Goal: Task Accomplishment & Management: Manage account settings

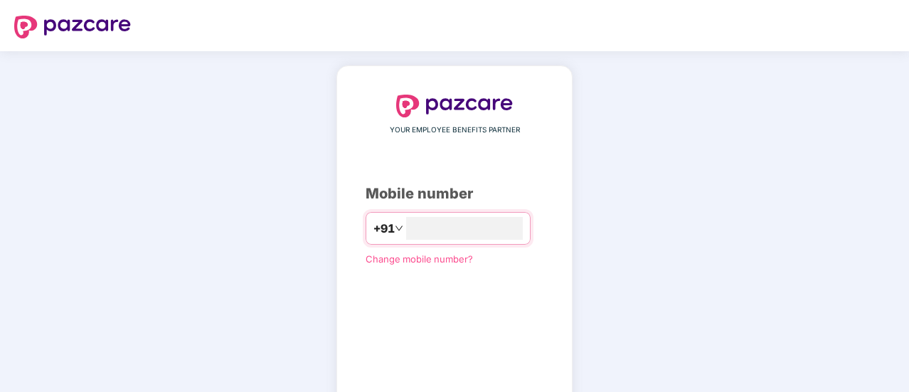
type input "**********"
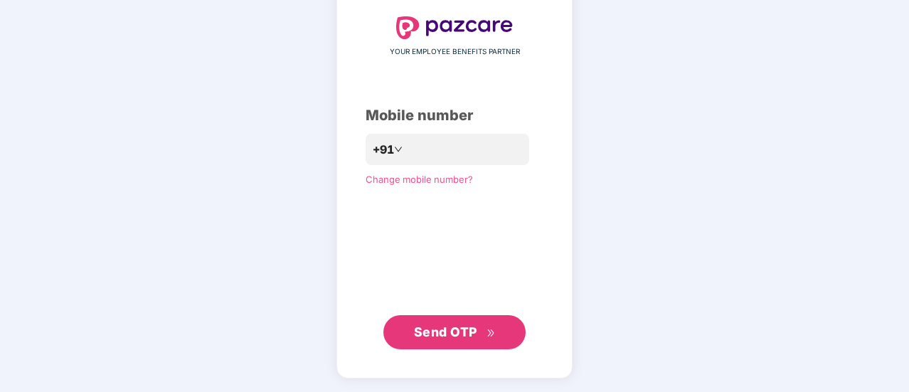
scroll to position [77, 0]
click at [464, 337] on span "Send OTP" at bounding box center [445, 332] width 63 height 15
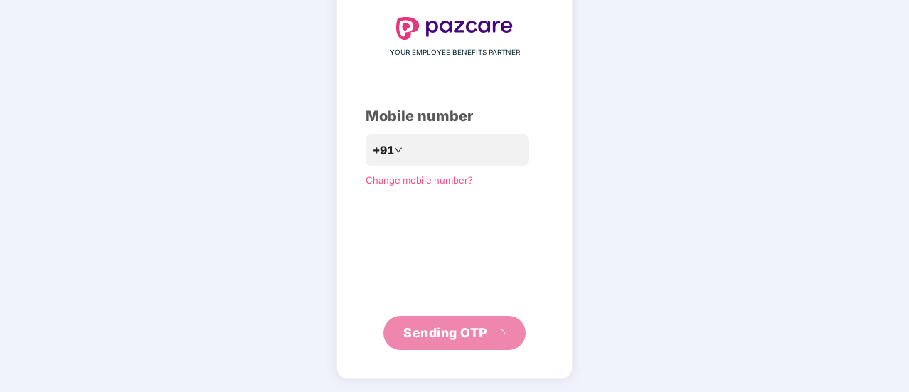
scroll to position [71, 0]
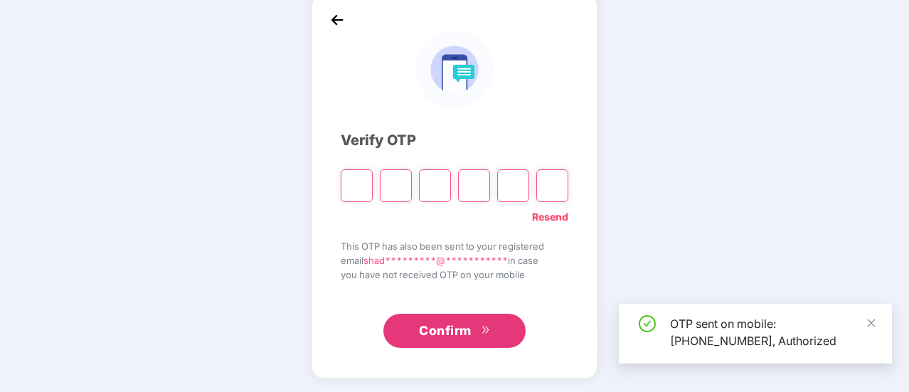
click at [355, 191] on input "Please enter verification code. Digit 1" at bounding box center [357, 185] width 32 height 33
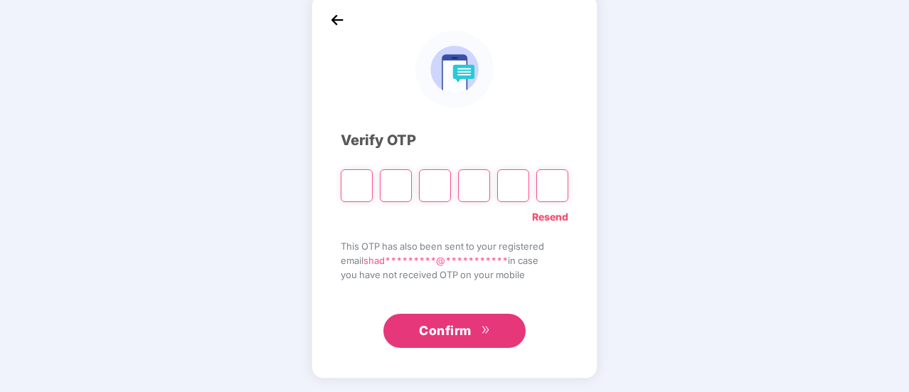
type input "*"
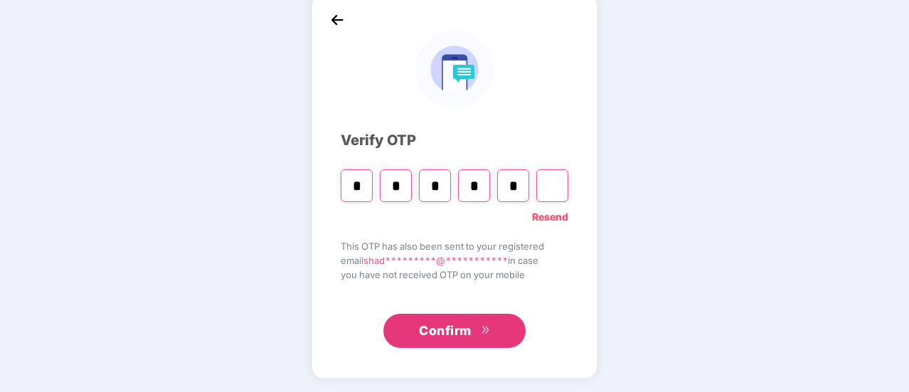
type input "*"
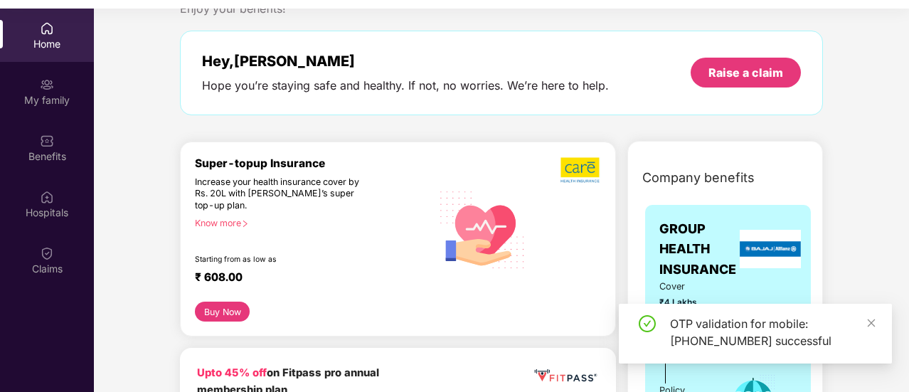
scroll to position [50, 0]
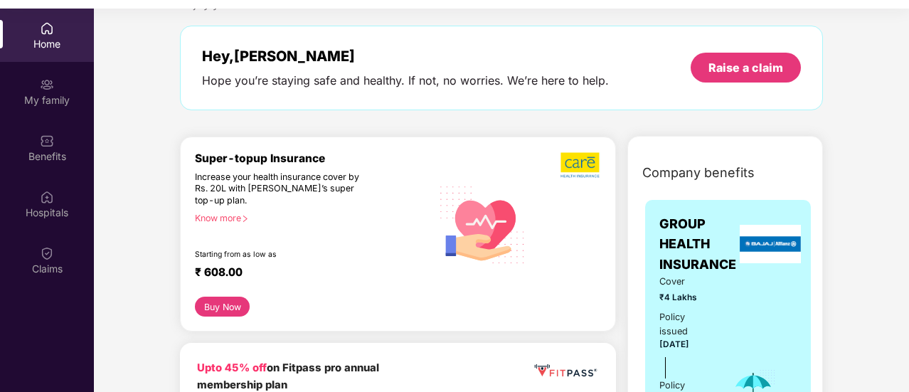
click at [246, 220] on icon "right" at bounding box center [245, 219] width 8 height 8
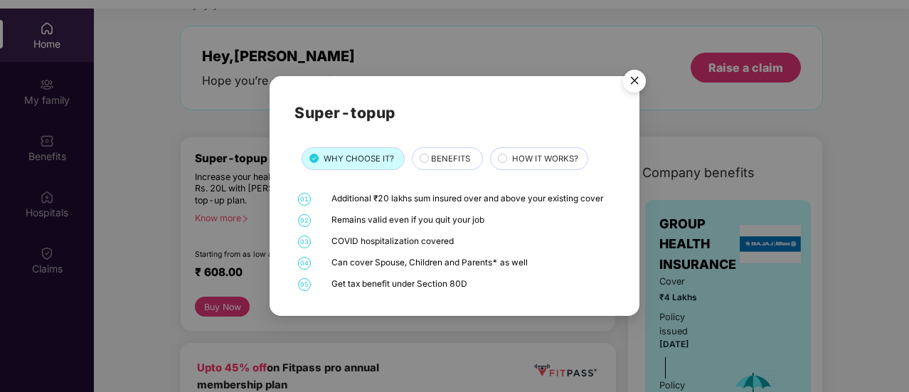
click at [453, 160] on span "BENEFITS" at bounding box center [450, 158] width 39 height 13
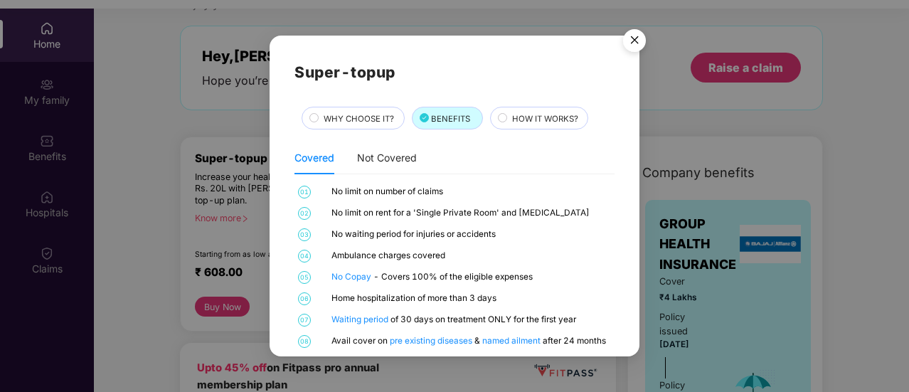
click at [518, 114] on span "HOW IT WORKS?" at bounding box center [545, 118] width 66 height 13
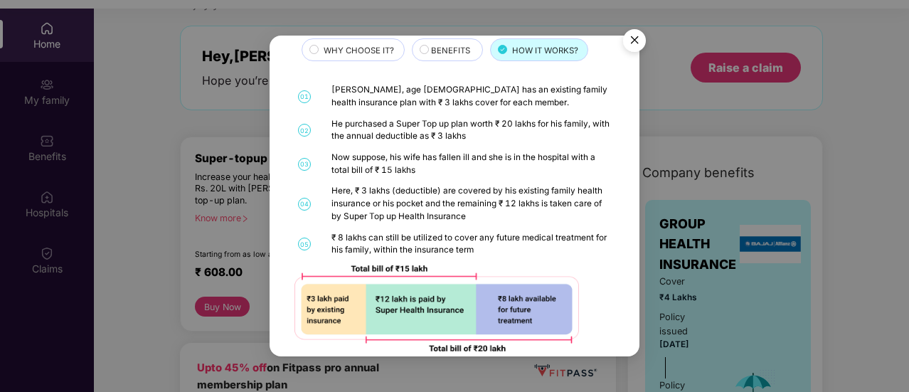
scroll to position [60, 0]
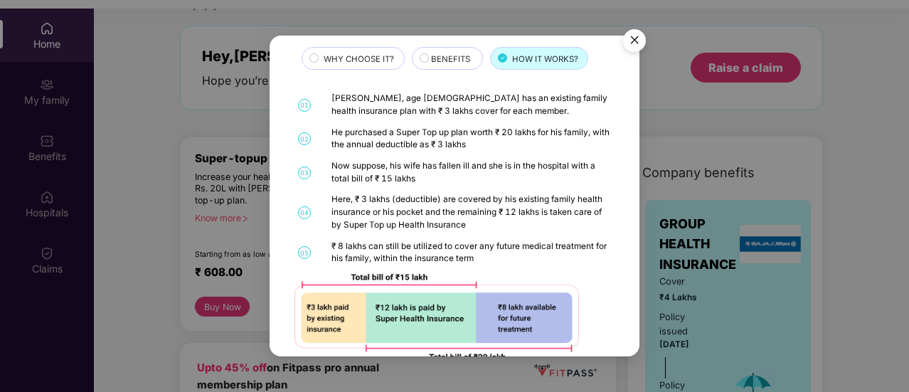
click at [641, 41] on img "Close" at bounding box center [634, 43] width 40 height 40
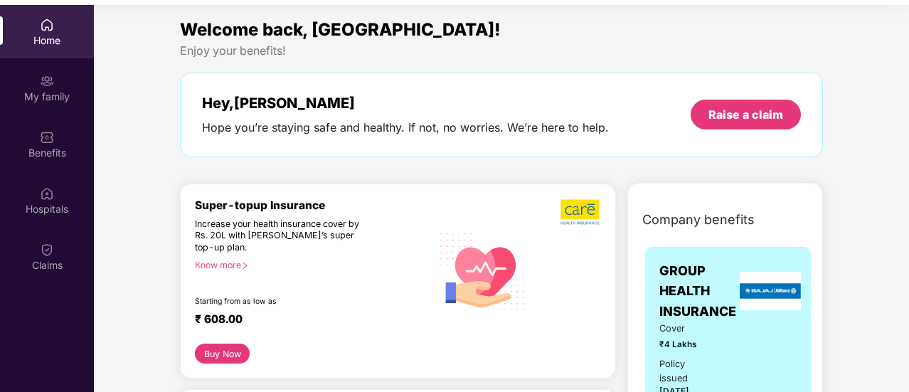
scroll to position [80, 0]
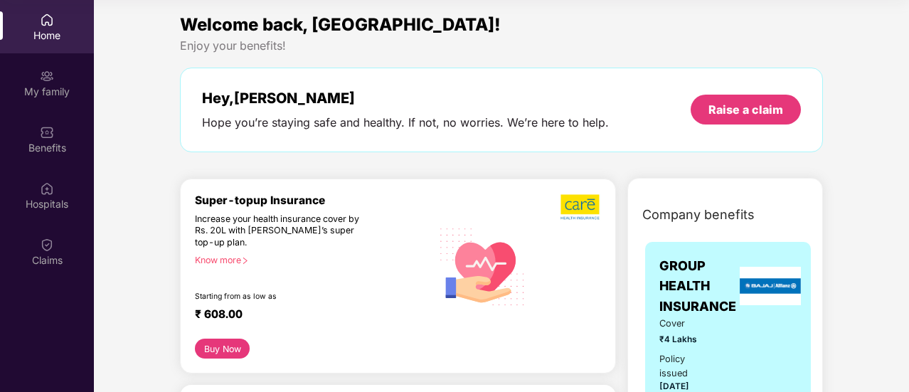
click at [227, 257] on div "Know more" at bounding box center [309, 259] width 228 height 10
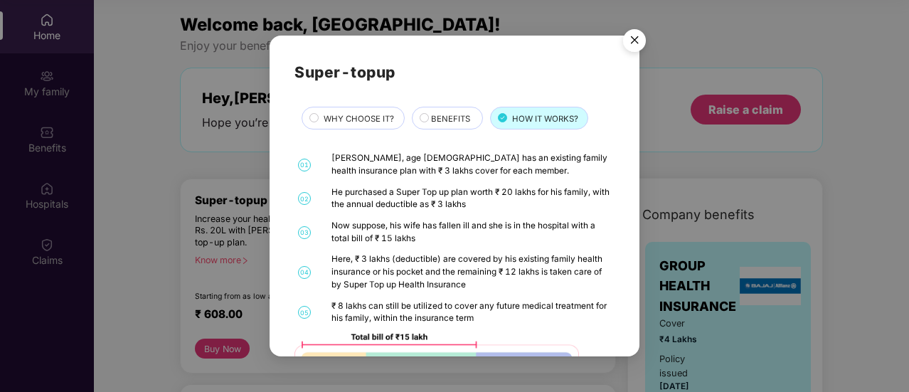
click at [351, 121] on span "WHY CHOOSE IT?" at bounding box center [358, 118] width 70 height 13
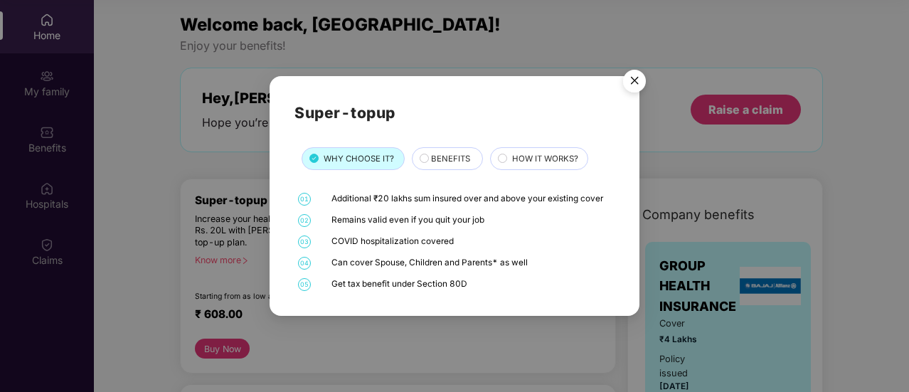
click at [452, 159] on span "BENEFITS" at bounding box center [450, 158] width 39 height 13
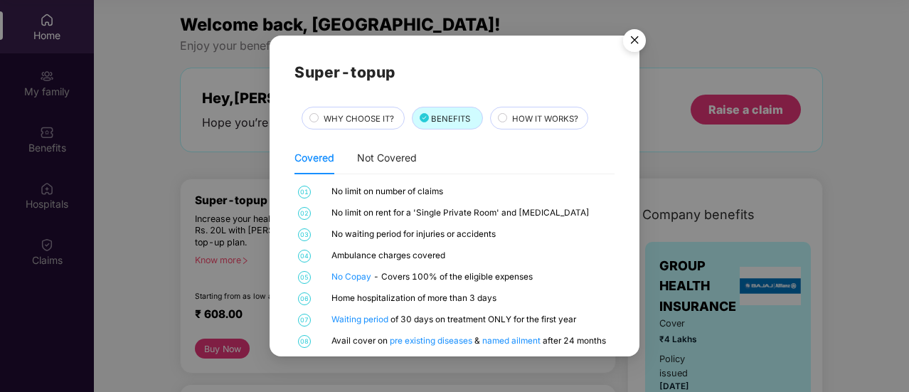
scroll to position [16, 0]
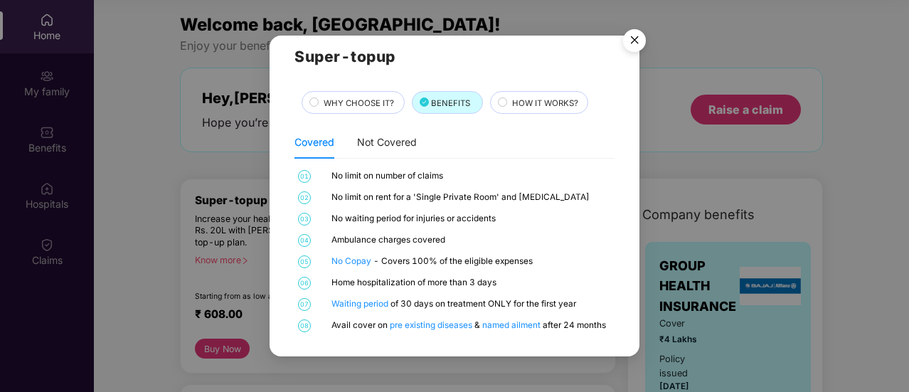
click at [633, 39] on img "Close" at bounding box center [634, 43] width 40 height 40
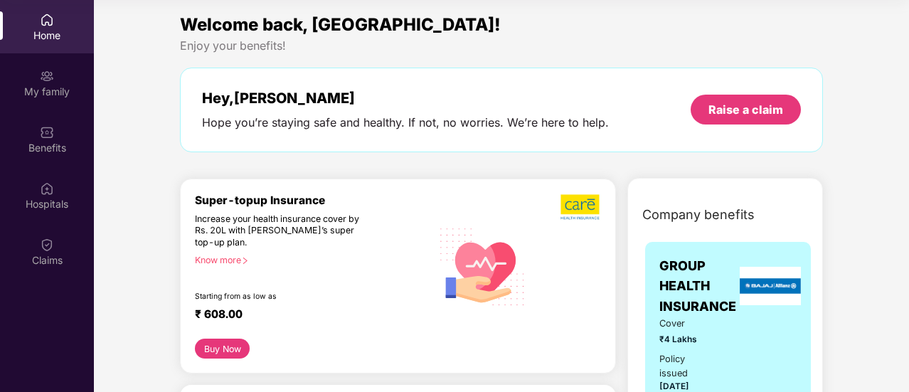
click at [226, 342] on button "Buy Now" at bounding box center [222, 348] width 55 height 20
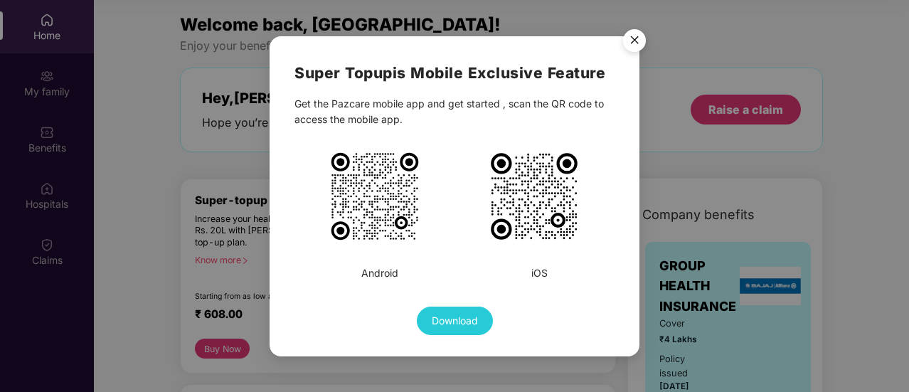
click at [635, 48] on img "Close" at bounding box center [634, 43] width 40 height 40
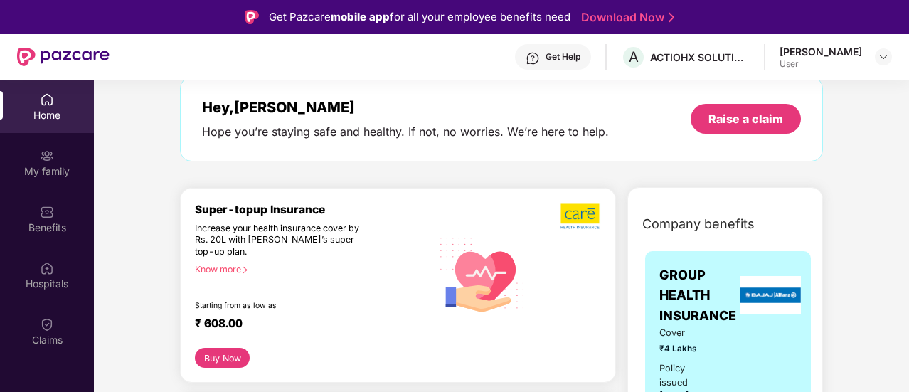
scroll to position [0, 0]
